Goal: Task Accomplishment & Management: Use online tool/utility

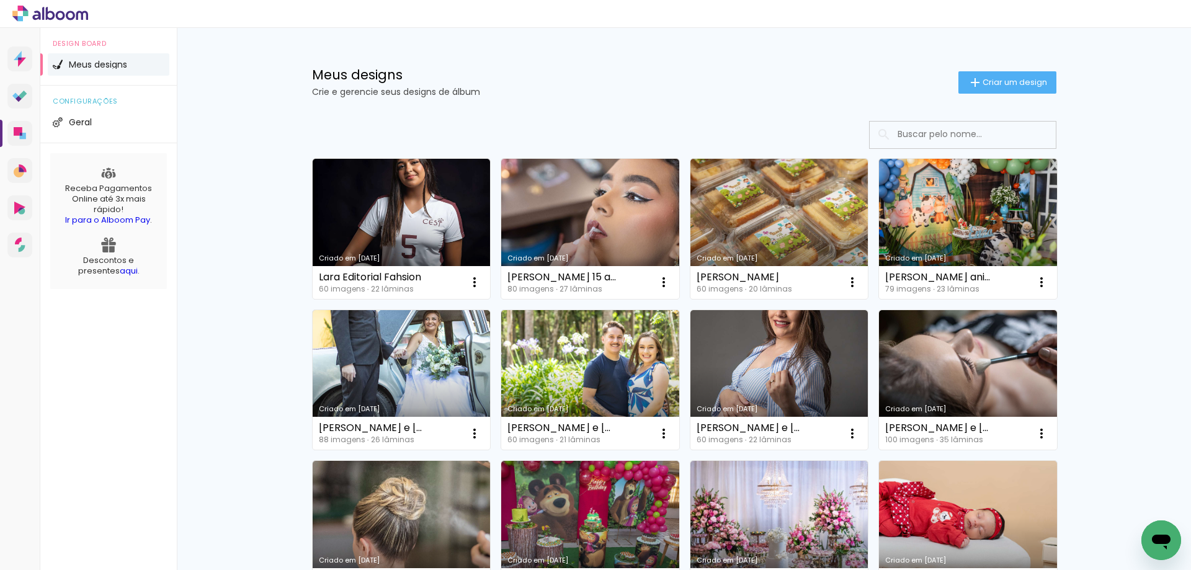
click at [407, 364] on link "Criado em [DATE]" at bounding box center [402, 380] width 178 height 140
click at [0, 0] on neon-animated-pages "Confirmar Cancelar" at bounding box center [0, 0] width 0 height 0
